Goal: Transaction & Acquisition: Purchase product/service

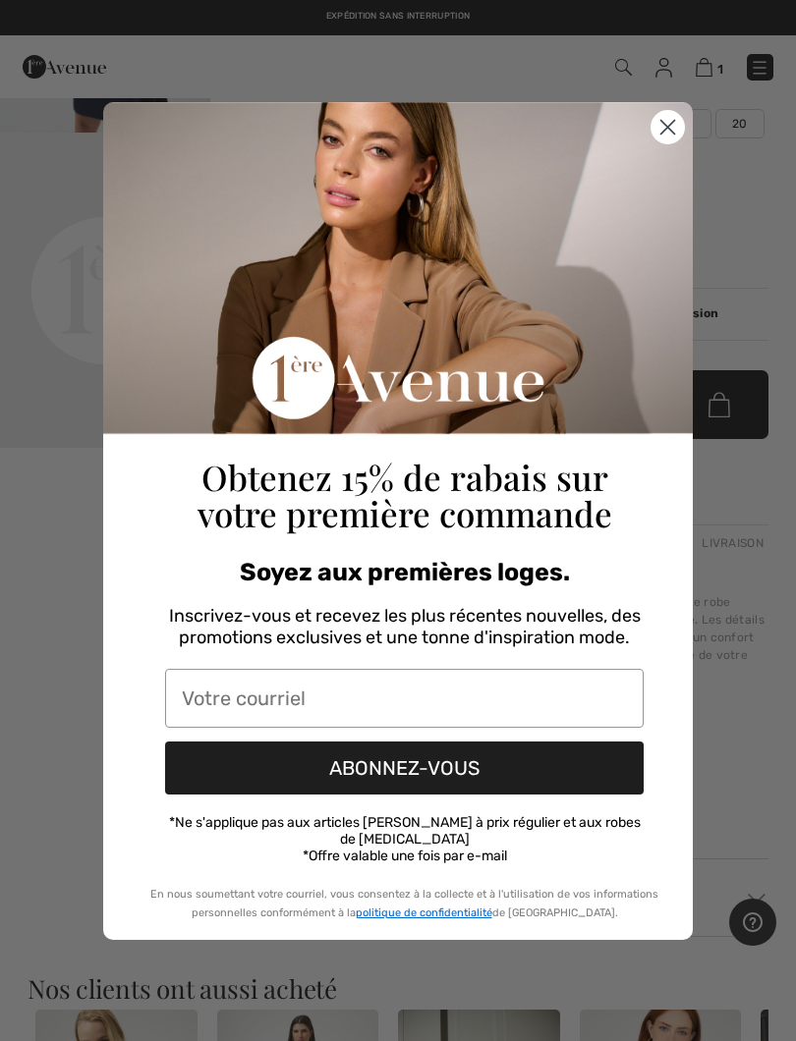
scroll to position [280, 0]
click at [671, 125] on circle "Close dialog" at bounding box center [667, 126] width 32 height 32
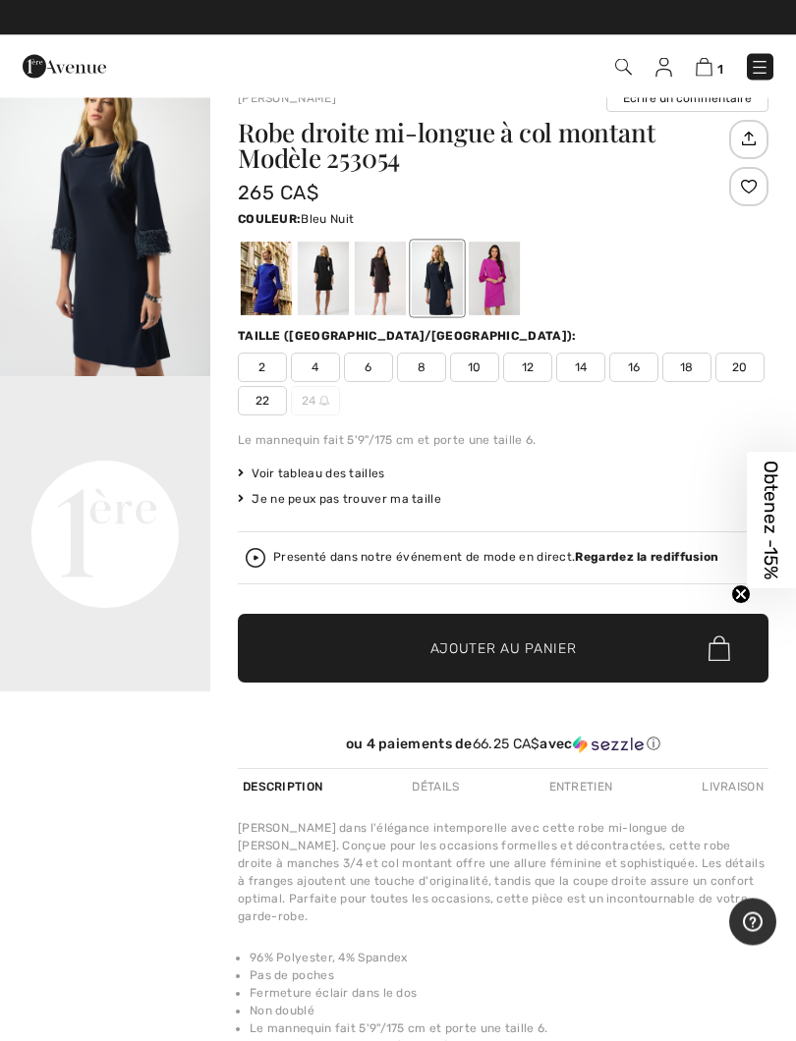
click at [151, 291] on img "1 / 1" at bounding box center [105, 219] width 210 height 315
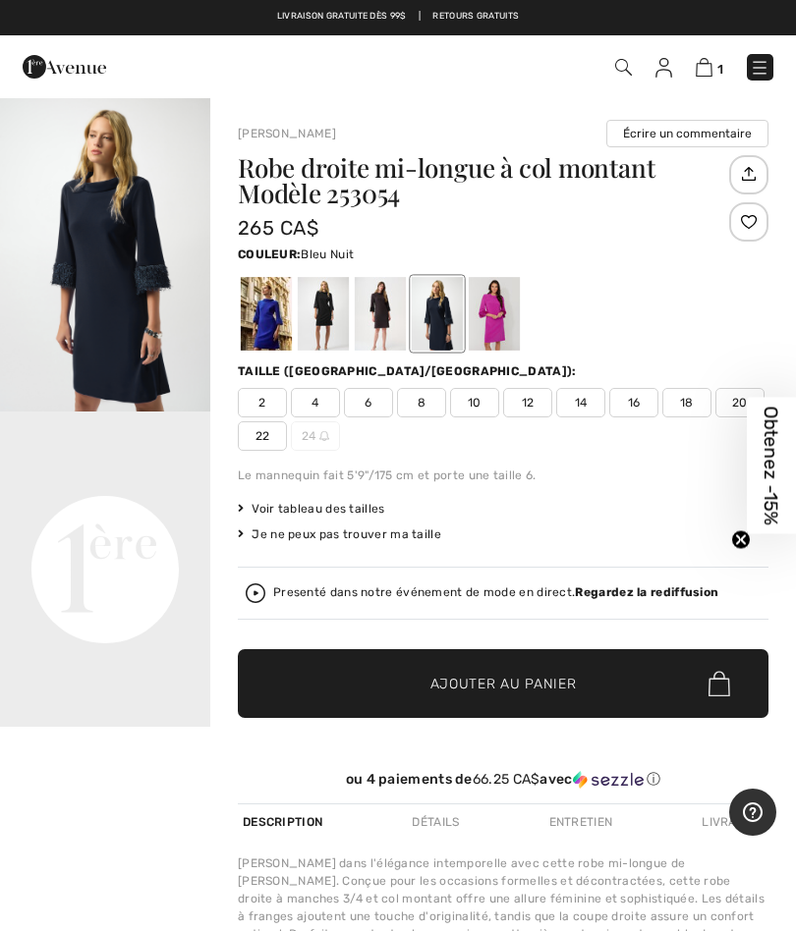
click at [132, 307] on img "1 / 1" at bounding box center [105, 253] width 210 height 315
